Goal: Task Accomplishment & Management: Use online tool/utility

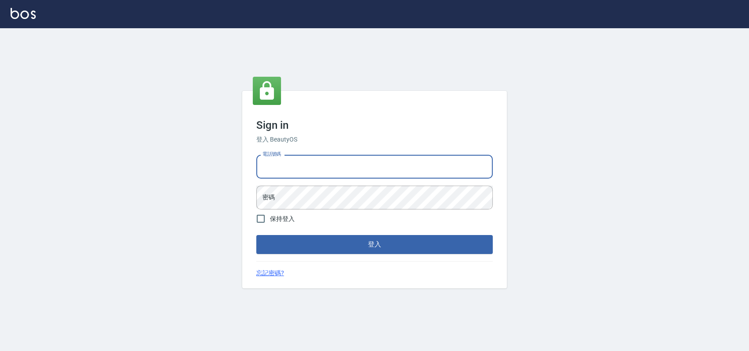
click at [314, 174] on input "電話號碼" at bounding box center [374, 167] width 236 height 24
type input "0900000991"
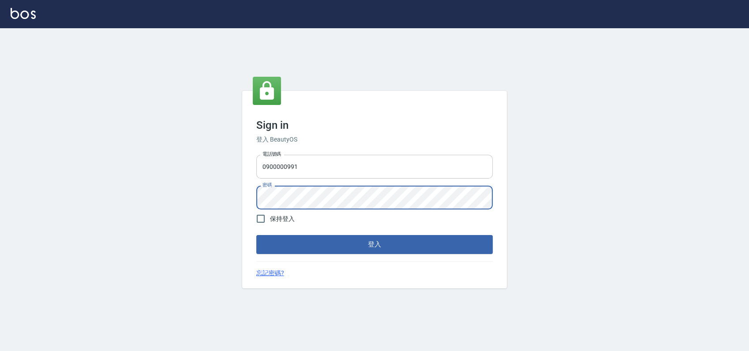
click at [256, 235] on button "登入" at bounding box center [374, 244] width 236 height 19
